Goal: Task Accomplishment & Management: Use online tool/utility

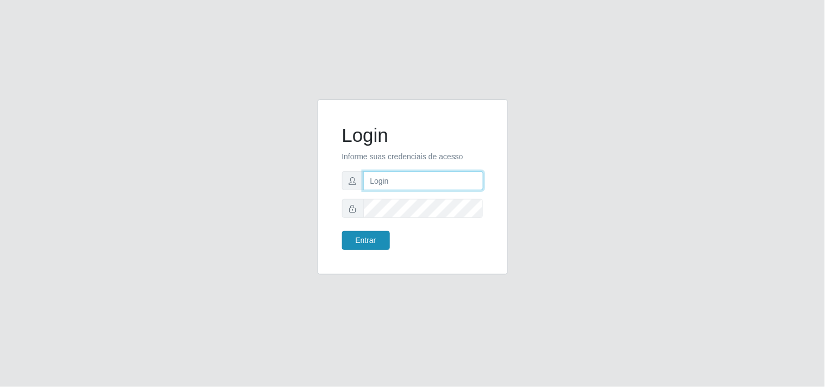
type input "[EMAIL_ADDRESS][DOMAIN_NAME]"
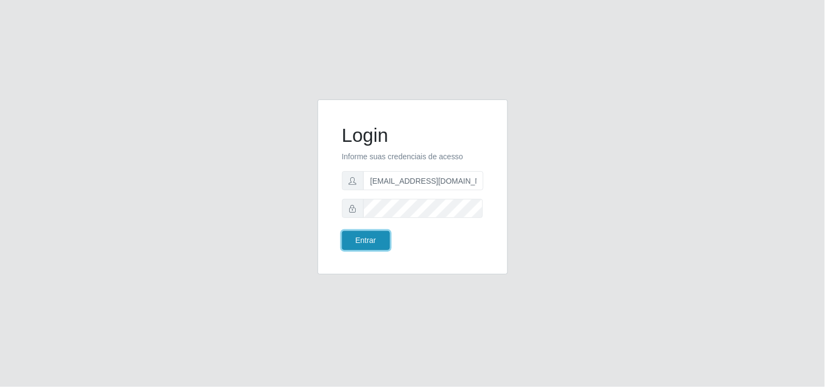
click at [371, 236] on button "Entrar" at bounding box center [366, 240] width 48 height 19
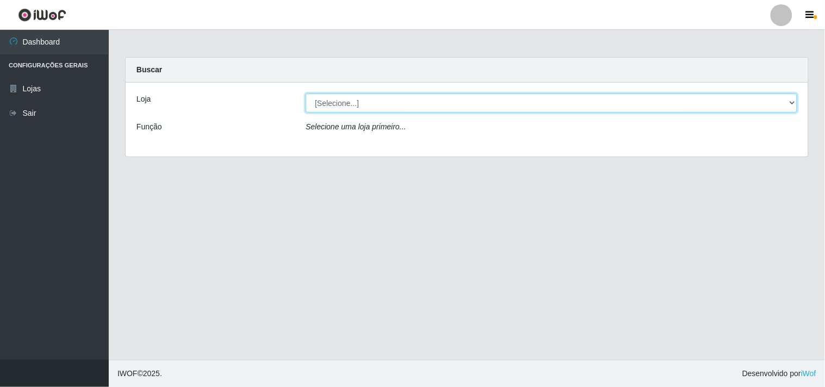
click at [782, 98] on select "[Selecione...] Hiper Queiroz - [GEOGRAPHIC_DATA]" at bounding box center [551, 103] width 491 height 19
select select "514"
click at [306, 94] on select "[Selecione...] Hiper Queiroz - [GEOGRAPHIC_DATA]" at bounding box center [551, 103] width 491 height 19
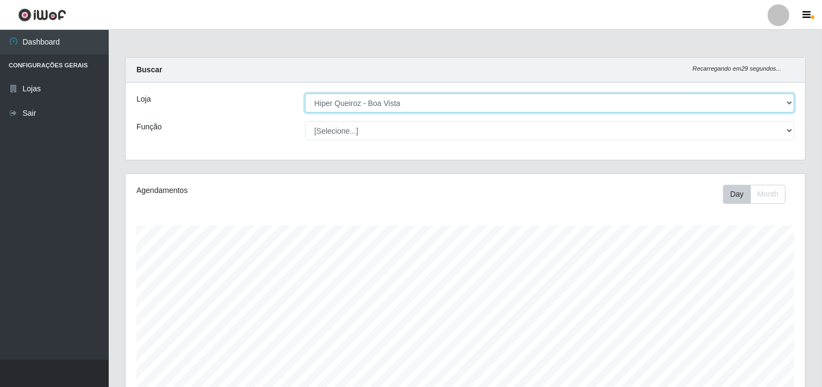
scroll to position [225, 680]
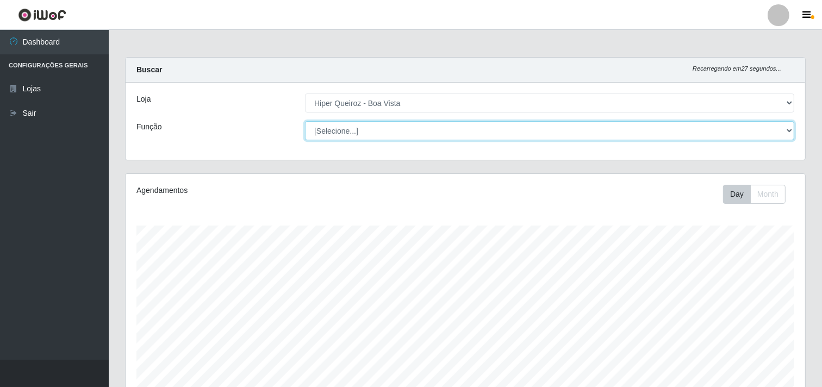
click at [789, 128] on select "[Selecione...] Embalador Embalador + Embalador ++ Operador de Caixa Operador de…" at bounding box center [549, 130] width 489 height 19
click at [787, 128] on select "[Selecione...] Embalador Embalador + Embalador ++ Operador de Caixa Operador de…" at bounding box center [549, 130] width 489 height 19
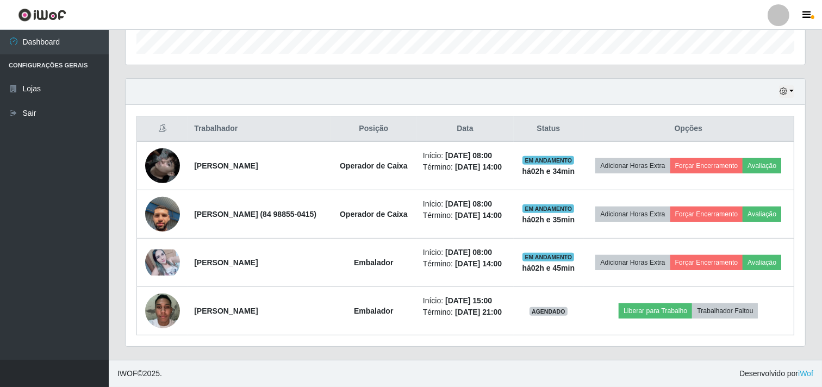
scroll to position [367, 0]
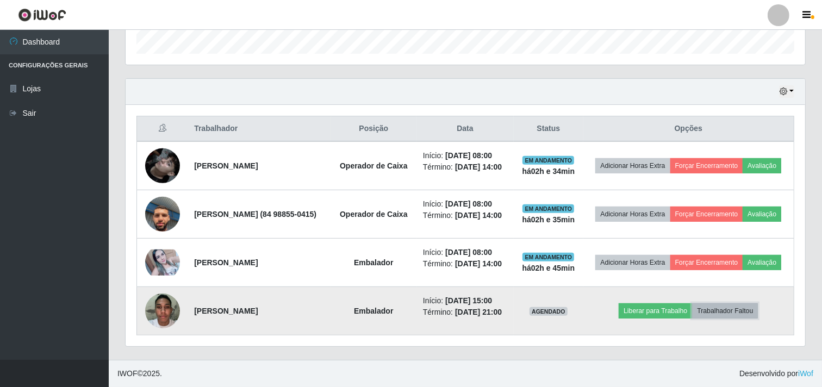
click at [741, 308] on button "Trabalhador Faltou" at bounding box center [725, 310] width 66 height 15
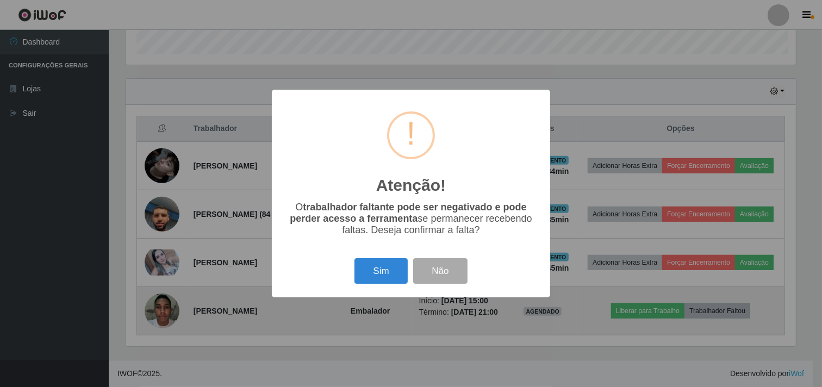
scroll to position [225, 672]
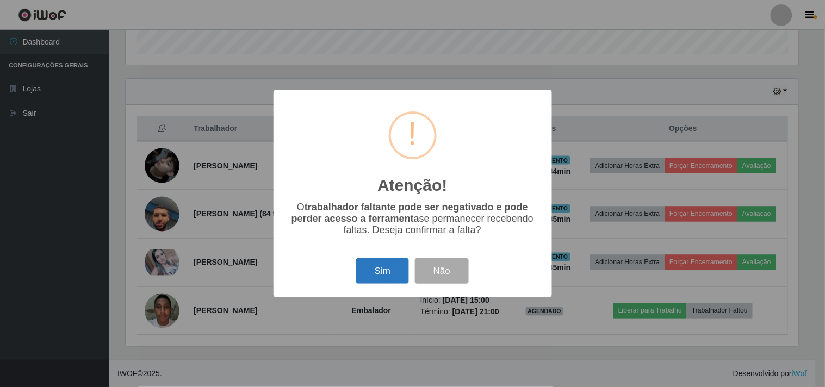
click at [394, 280] on button "Sim" at bounding box center [382, 271] width 53 height 26
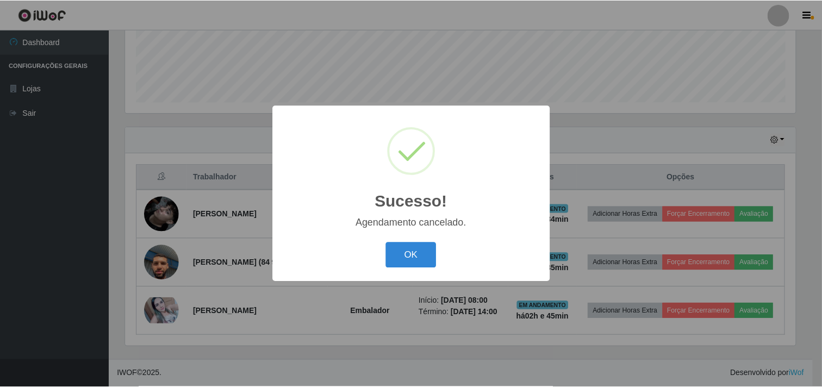
scroll to position [311, 0]
drag, startPoint x: 415, startPoint y: 260, endPoint x: 431, endPoint y: 244, distance: 22.7
click at [416, 259] on button "OK" at bounding box center [412, 255] width 51 height 26
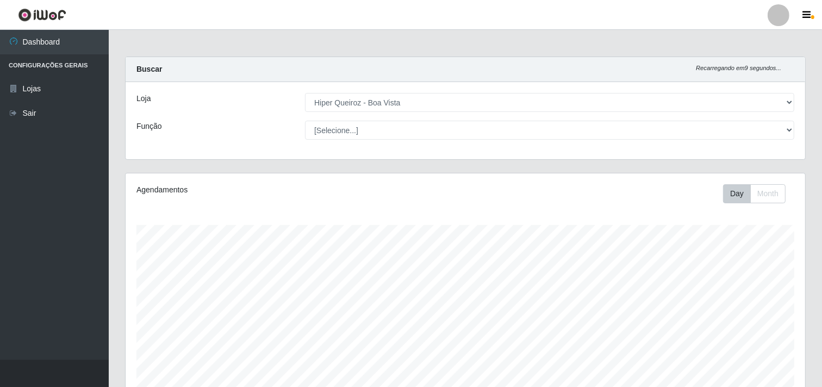
scroll to position [0, 0]
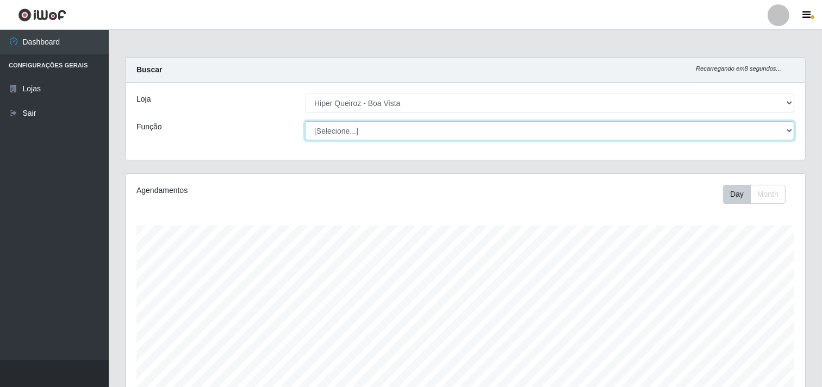
click at [783, 129] on select "[Selecione...] Embalador Embalador + Embalador ++ Operador de Caixa Operador de…" at bounding box center [549, 130] width 489 height 19
click at [305, 121] on select "[Selecione...] Embalador Embalador + Embalador ++ Operador de Caixa Operador de…" at bounding box center [549, 130] width 489 height 19
click at [786, 127] on select "[Selecione...] Embalador Embalador + Embalador ++ Operador de Caixa Operador de…" at bounding box center [549, 130] width 489 height 19
click at [305, 121] on select "[Selecione...] Embalador Embalador + Embalador ++ Operador de Caixa Operador de…" at bounding box center [549, 130] width 489 height 19
click at [782, 127] on select "[Selecione...] Embalador Embalador + Embalador ++ Operador de Caixa Operador de…" at bounding box center [549, 130] width 489 height 19
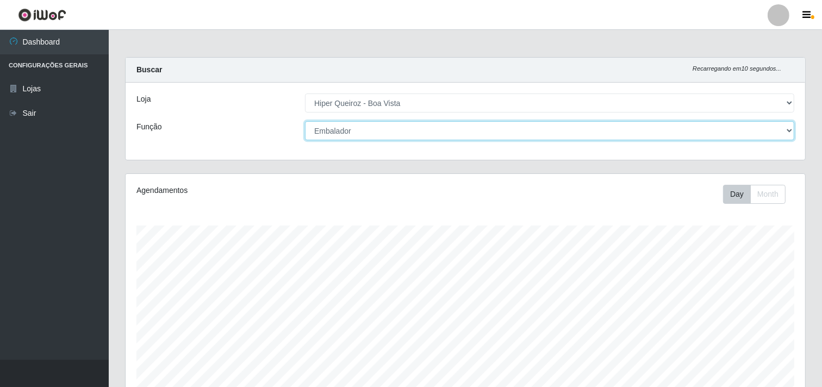
select select "[Selecione...]"
click at [305, 121] on select "[Selecione...] Embalador Embalador + Embalador ++ Operador de Caixa Operador de…" at bounding box center [549, 130] width 489 height 19
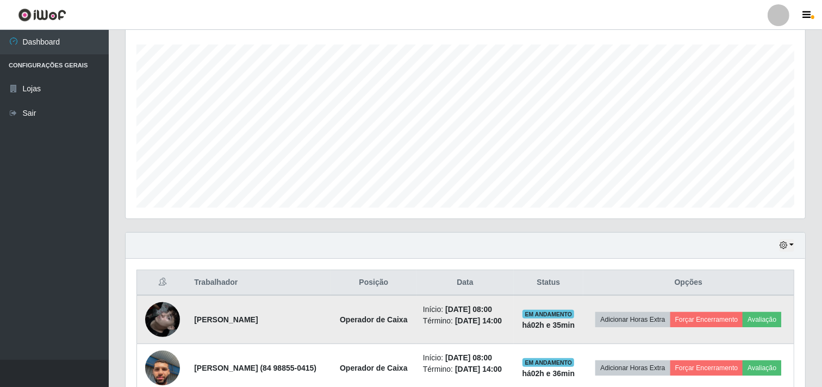
scroll to position [311, 0]
